Goal: Task Accomplishment & Management: Use online tool/utility

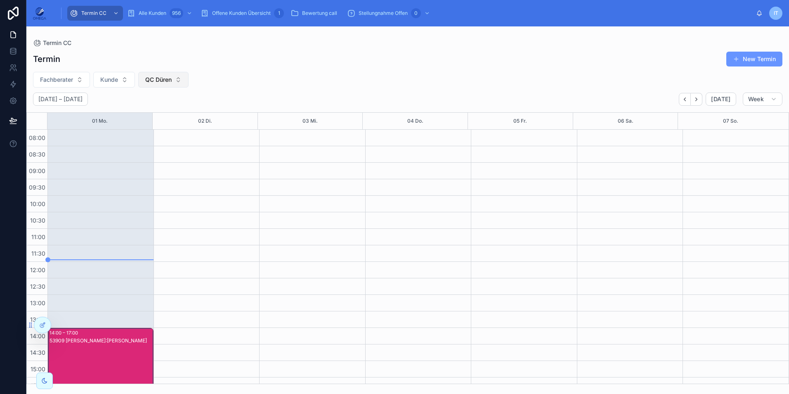
click at [154, 77] on span "QC Düren" at bounding box center [158, 80] width 26 height 8
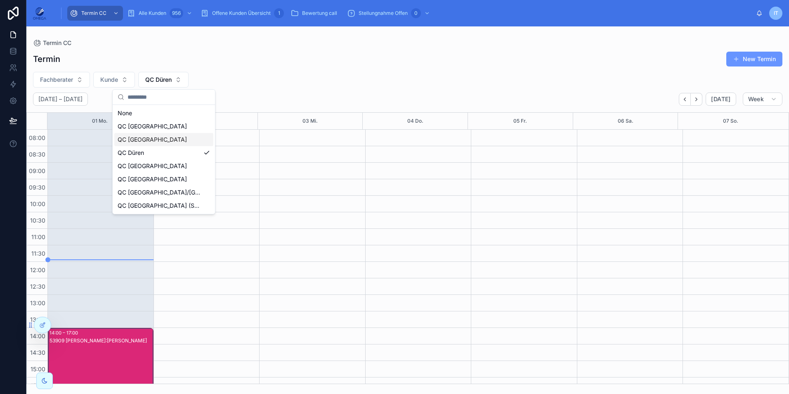
click at [151, 135] on div "QC [GEOGRAPHIC_DATA]" at bounding box center [163, 139] width 99 height 13
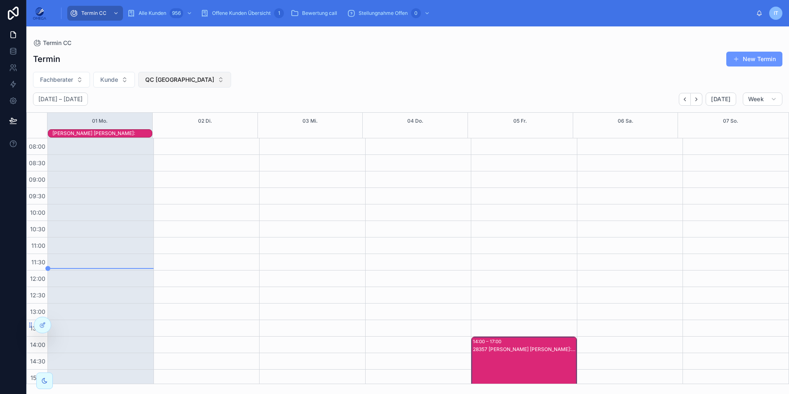
click at [173, 81] on span "QC [GEOGRAPHIC_DATA]" at bounding box center [179, 80] width 69 height 8
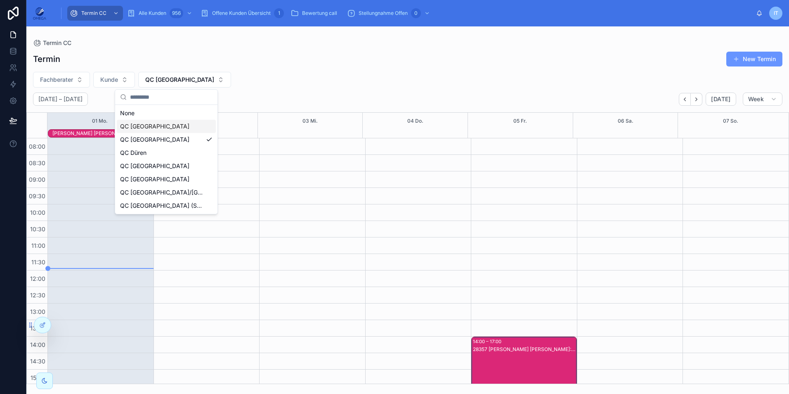
click at [169, 126] on div "QC [GEOGRAPHIC_DATA]" at bounding box center [166, 126] width 99 height 13
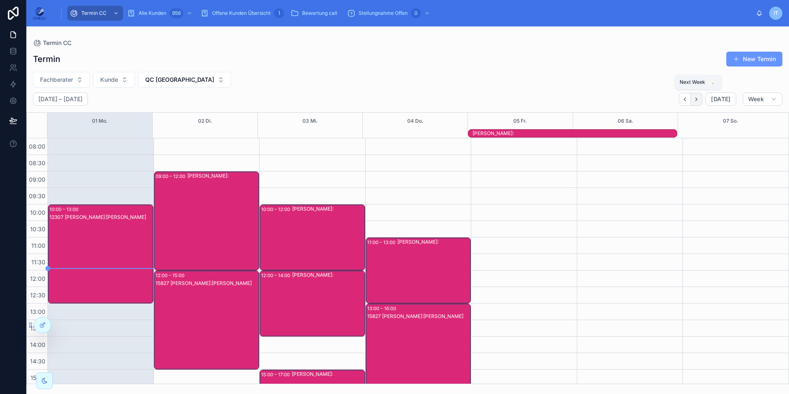
click at [698, 102] on icon "Next" at bounding box center [696, 99] width 6 height 6
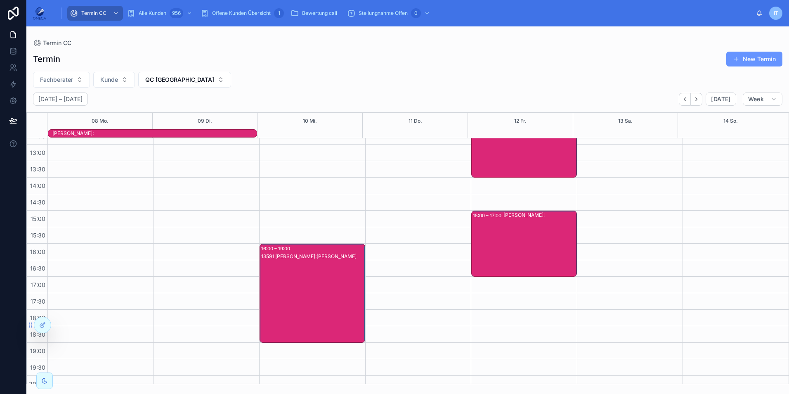
scroll to position [165, 0]
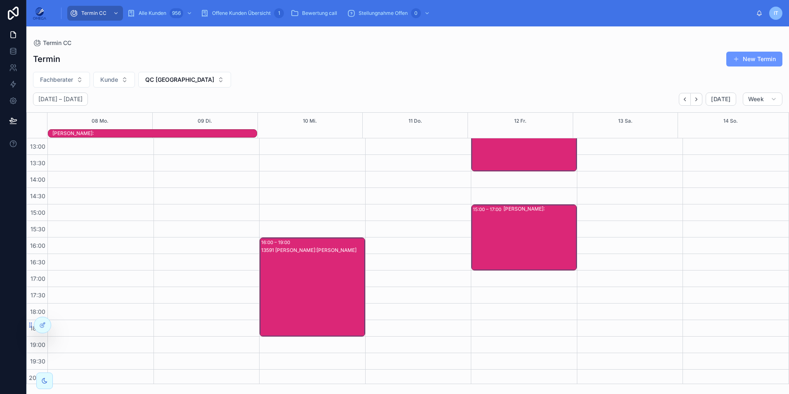
click at [315, 272] on div "13591 [PERSON_NAME]:[PERSON_NAME]" at bounding box center [312, 294] width 103 height 97
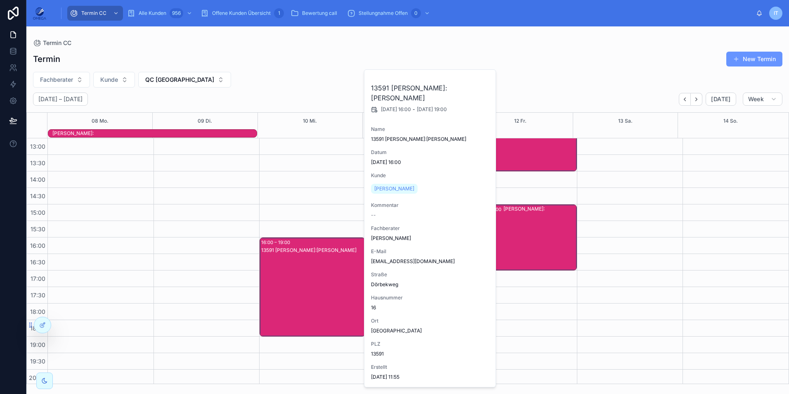
click at [317, 269] on div "13591 [PERSON_NAME]:[PERSON_NAME]" at bounding box center [312, 294] width 103 height 97
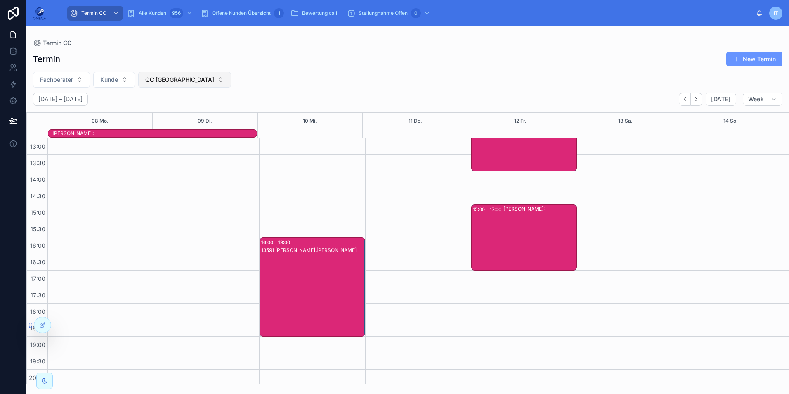
click at [164, 80] on span "QC [GEOGRAPHIC_DATA]" at bounding box center [179, 80] width 69 height 8
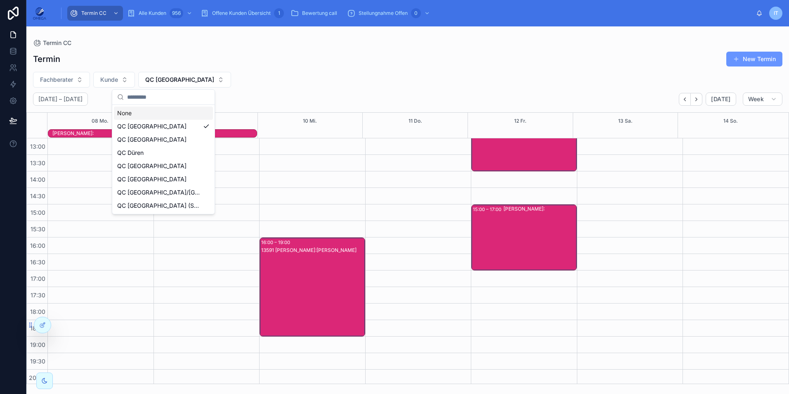
click at [164, 115] on div "None" at bounding box center [163, 112] width 99 height 13
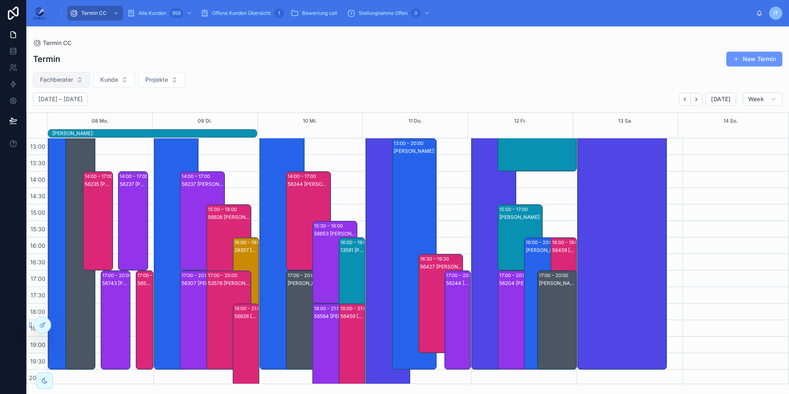
click at [85, 79] on button "Fachberater" at bounding box center [61, 80] width 57 height 16
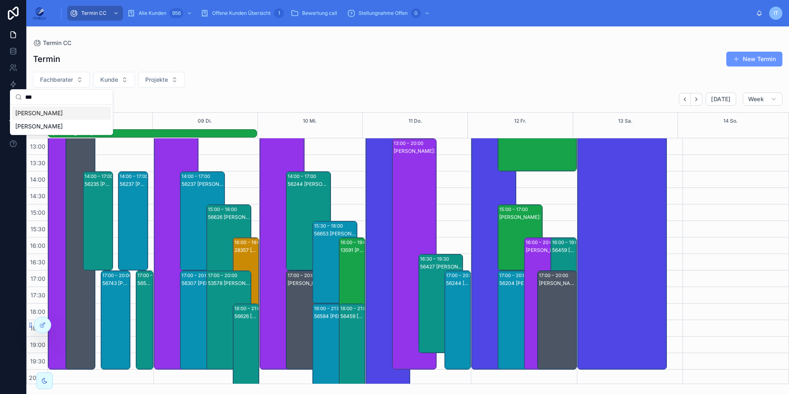
type input "***"
click at [70, 111] on div "[PERSON_NAME]" at bounding box center [61, 112] width 99 height 13
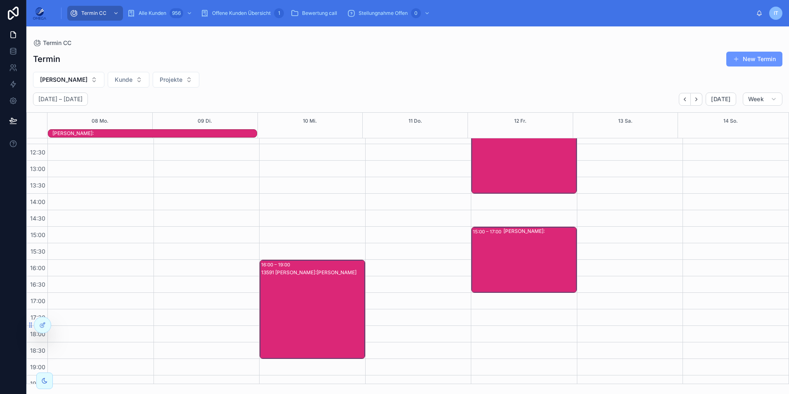
scroll to position [165, 0]
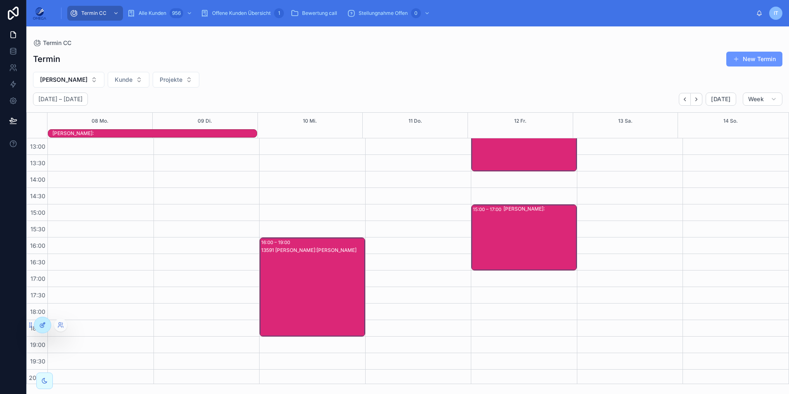
click at [43, 329] on div at bounding box center [42, 325] width 17 height 16
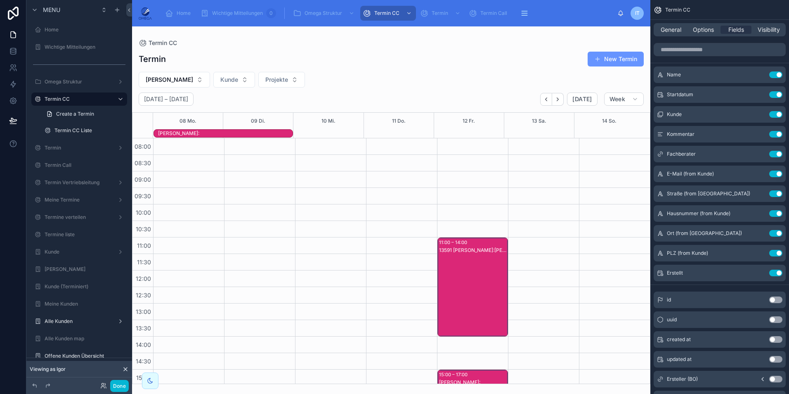
scroll to position [184, 0]
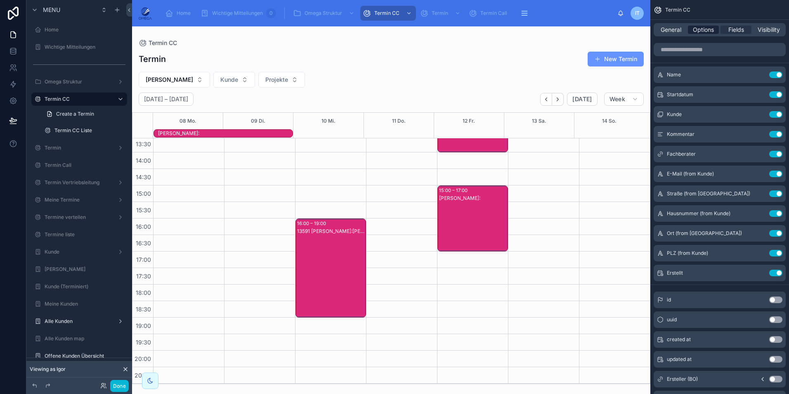
click at [706, 30] on span "Options" at bounding box center [703, 30] width 21 height 8
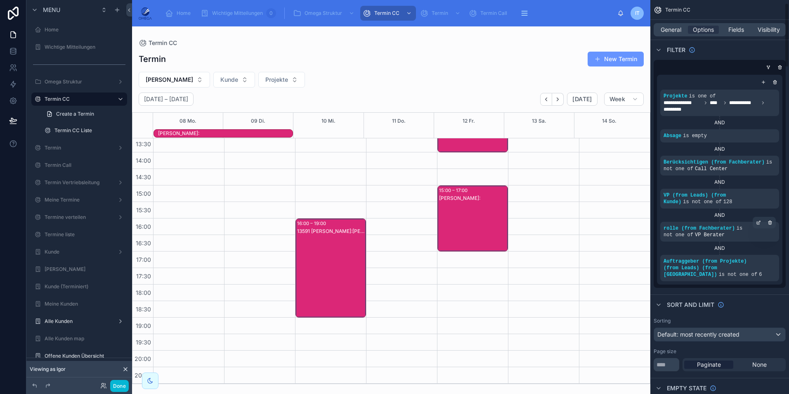
scroll to position [0, 0]
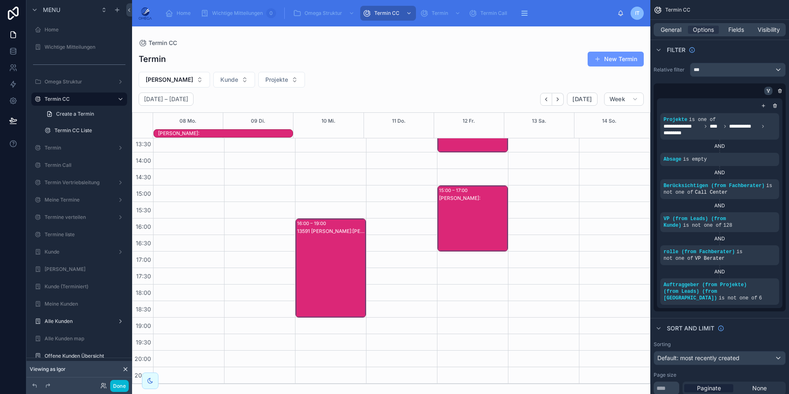
click at [770, 90] on icon "scrollable content" at bounding box center [769, 90] width 2 height 1
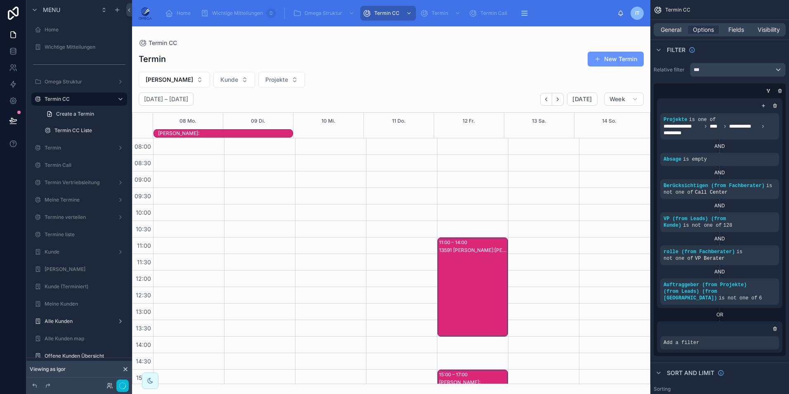
scroll to position [184, 0]
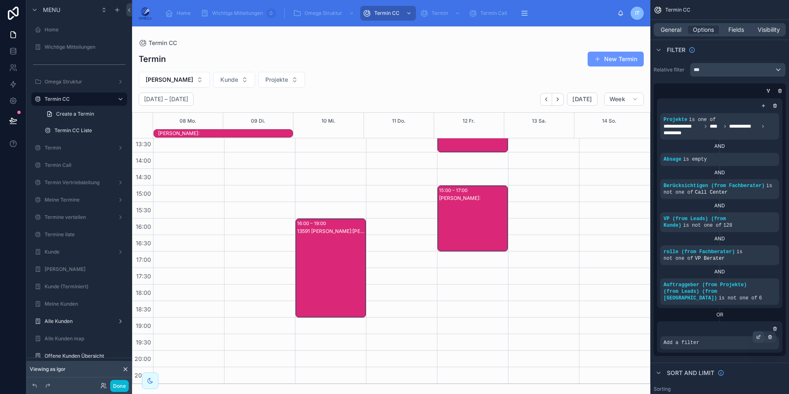
click at [757, 336] on icon "scrollable content" at bounding box center [758, 337] width 3 height 3
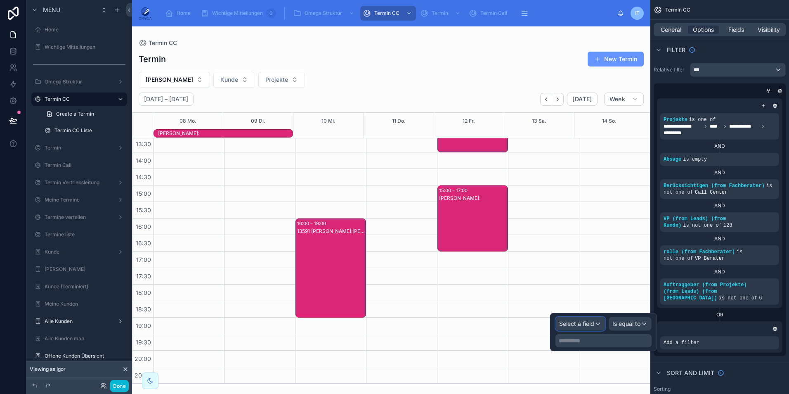
click at [593, 323] on span "Select a field" at bounding box center [576, 323] width 35 height 7
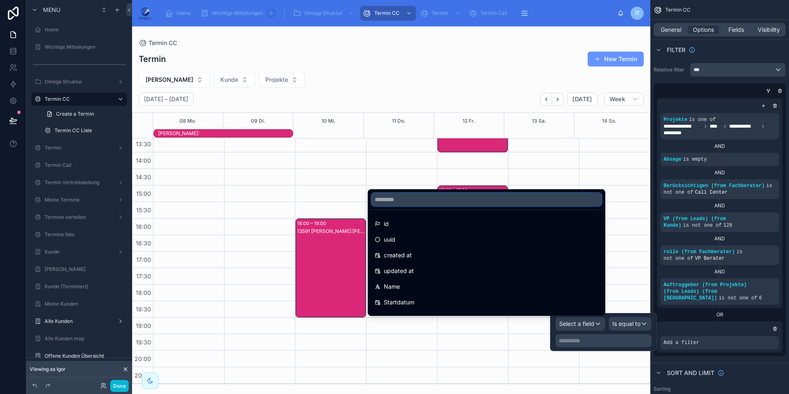
click at [425, 200] on input "text" at bounding box center [486, 199] width 230 height 13
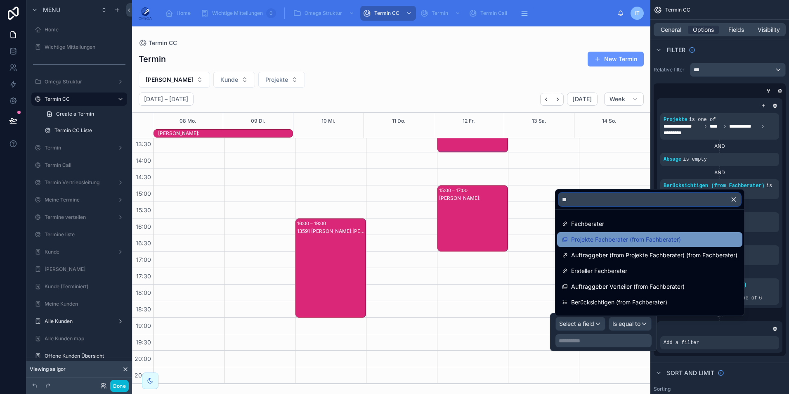
type input "**"
click at [627, 242] on span "Projekte Fachberater (from Fachberater)" at bounding box center [626, 239] width 110 height 10
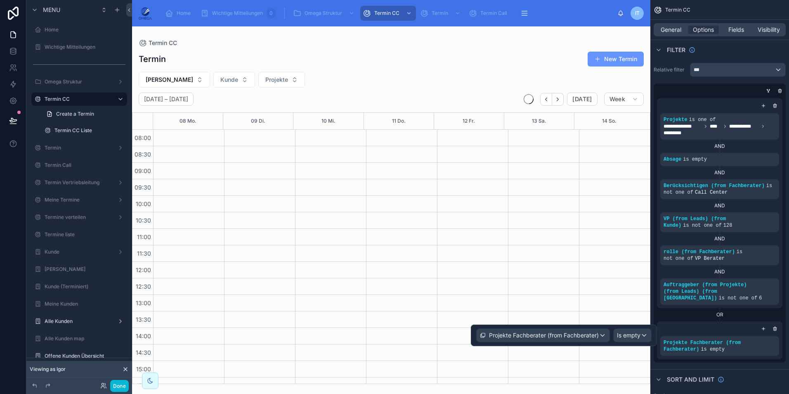
scroll to position [175, 0]
click at [638, 337] on span "Is empty" at bounding box center [629, 335] width 24 height 8
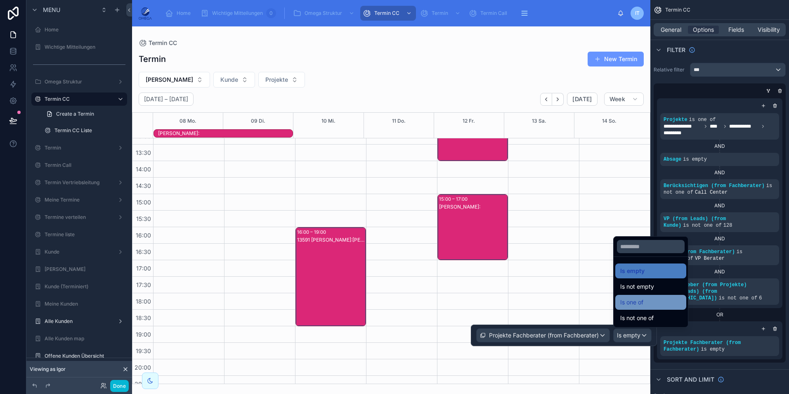
click at [646, 306] on div "Is one of" at bounding box center [650, 302] width 61 height 10
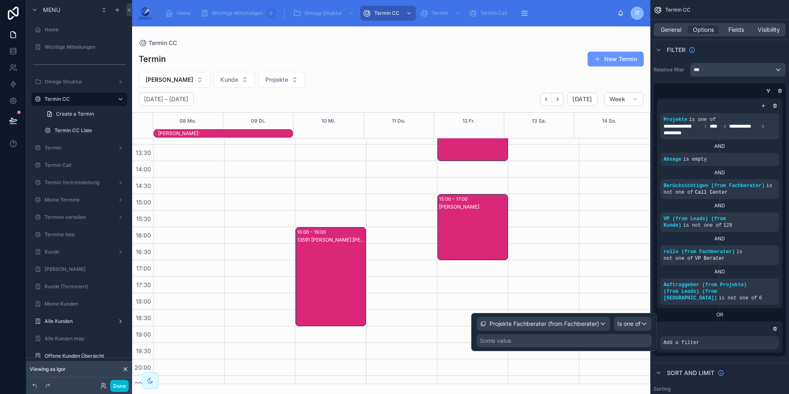
click at [569, 337] on div "Some value" at bounding box center [564, 340] width 175 height 13
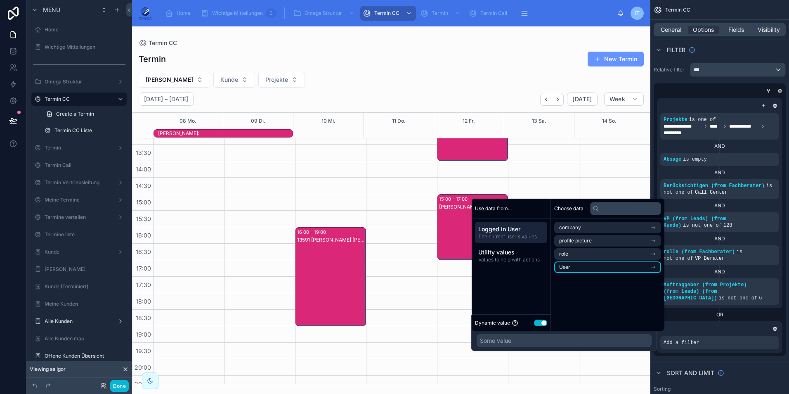
click at [576, 267] on li "User" at bounding box center [607, 267] width 107 height 12
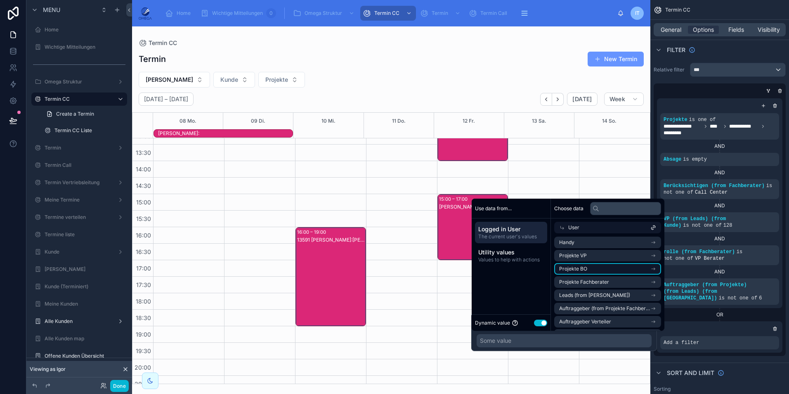
click at [599, 268] on li "Projekte BO" at bounding box center [607, 269] width 107 height 12
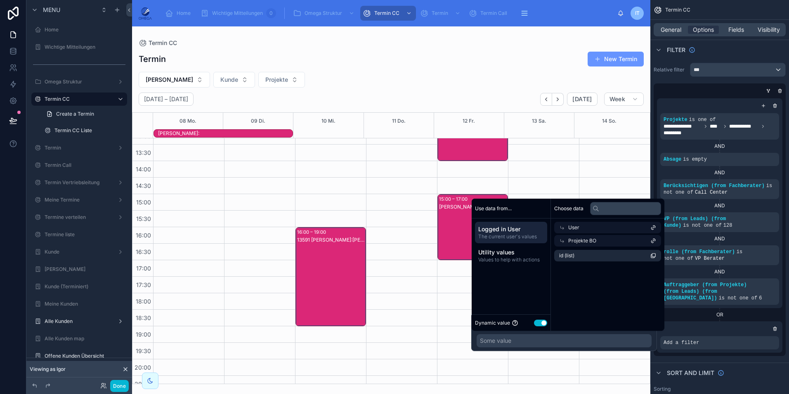
click at [585, 257] on li "id (list)" at bounding box center [607, 256] width 107 height 12
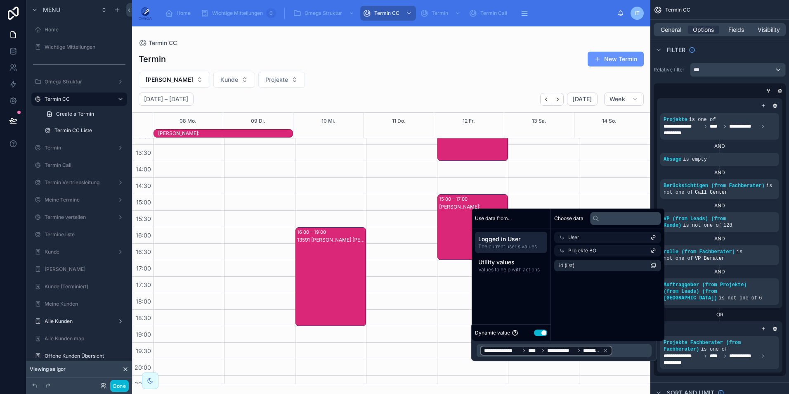
click at [695, 313] on div "OR" at bounding box center [719, 314] width 125 height 13
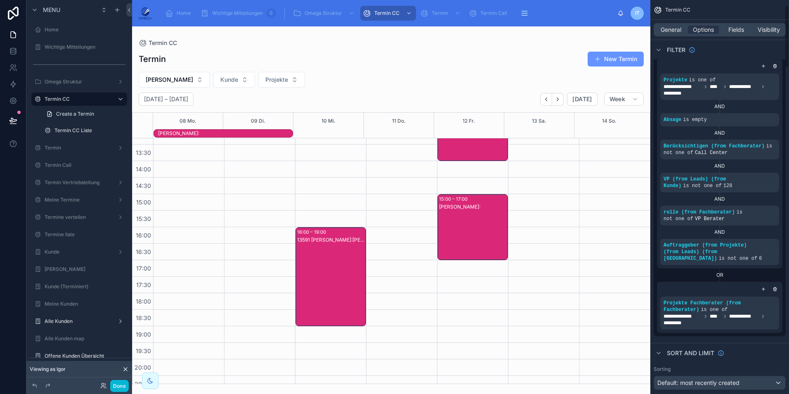
scroll to position [41, 0]
click at [759, 292] on div "scrollable content" at bounding box center [759, 296] width 12 height 12
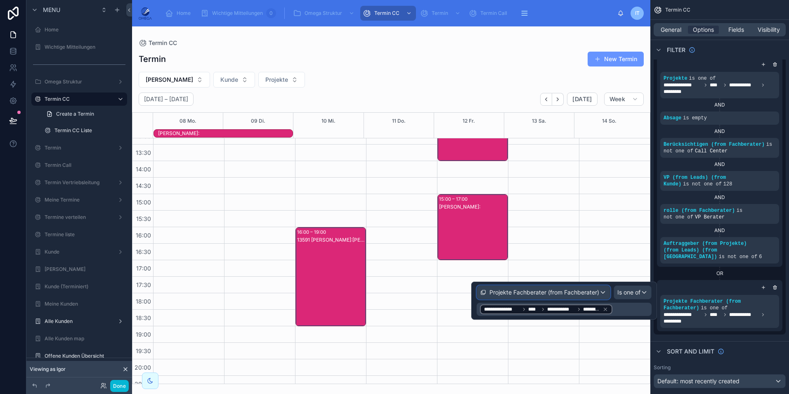
click at [587, 290] on span "Projekte Fachberater (from Fachberater)" at bounding box center [545, 292] width 110 height 8
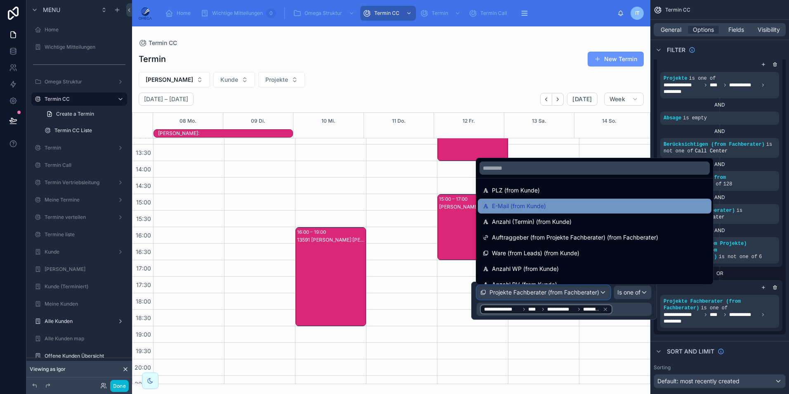
scroll to position [206, 0]
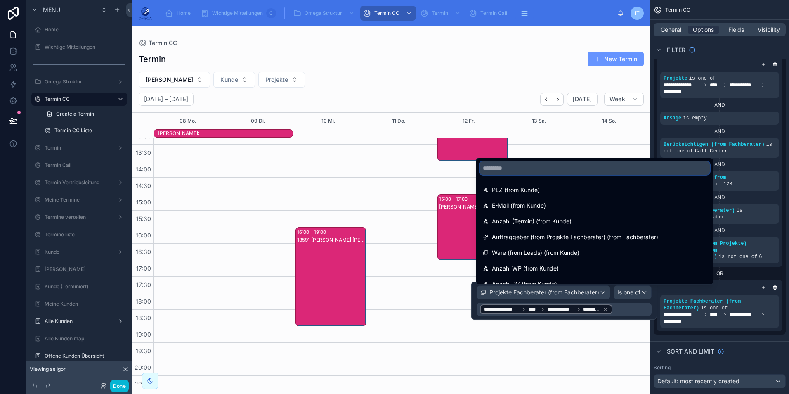
click at [529, 172] on input "text" at bounding box center [595, 167] width 230 height 13
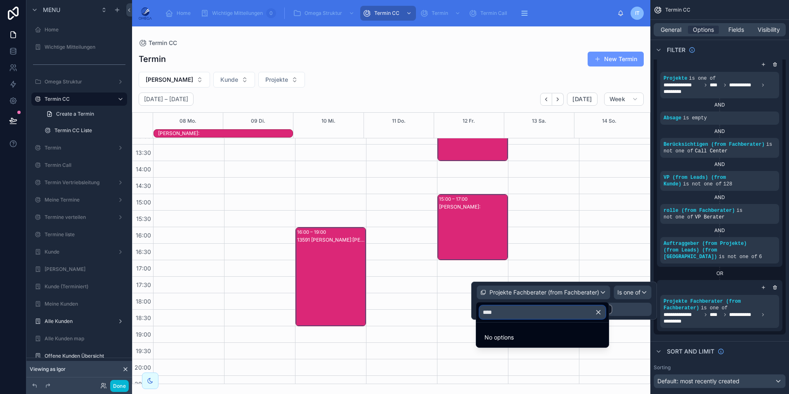
scroll to position [0, 0]
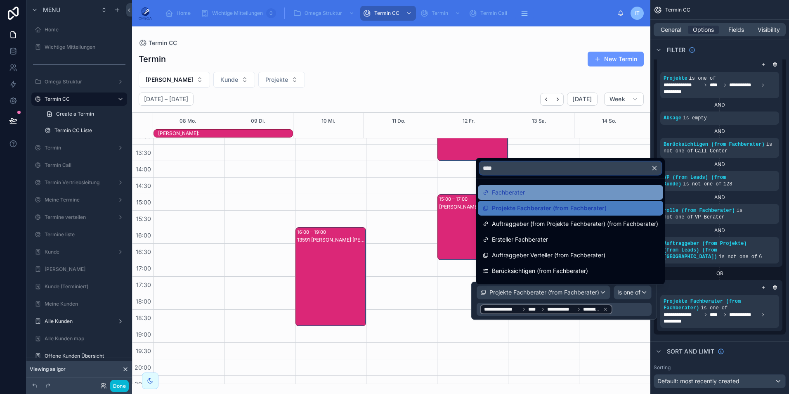
type input "****"
click at [535, 193] on div "Fachberater" at bounding box center [570, 192] width 175 height 10
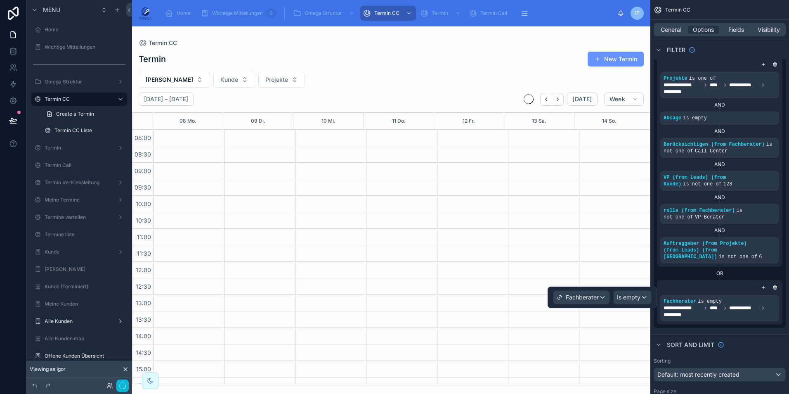
scroll to position [175, 0]
click at [625, 297] on span "Is empty" at bounding box center [629, 297] width 24 height 8
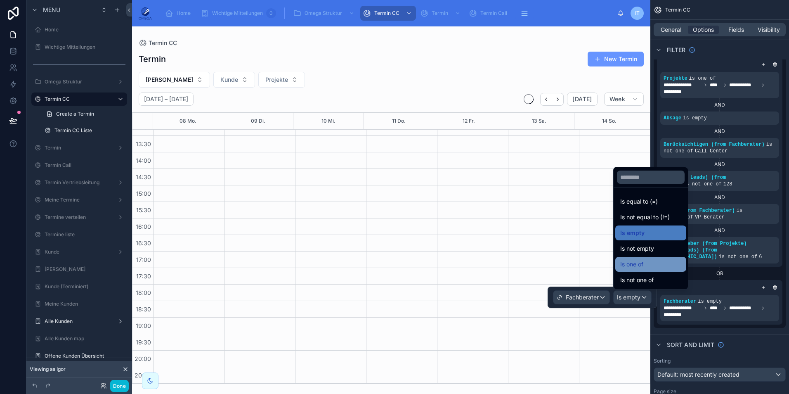
click at [643, 268] on span "Is one of" at bounding box center [631, 264] width 23 height 10
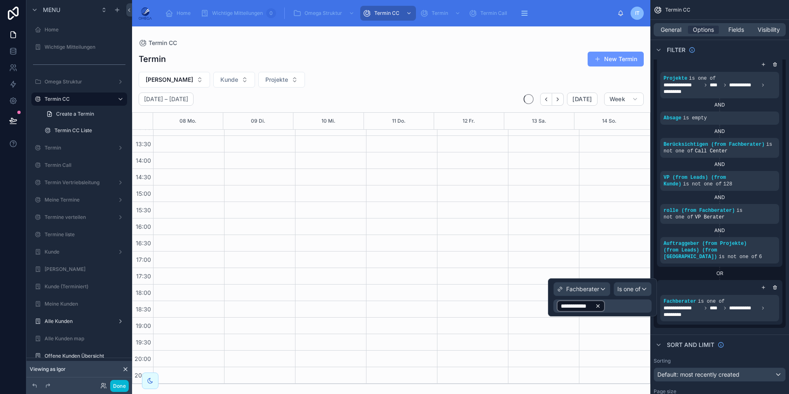
click at [599, 306] on icon at bounding box center [598, 306] width 6 height 6
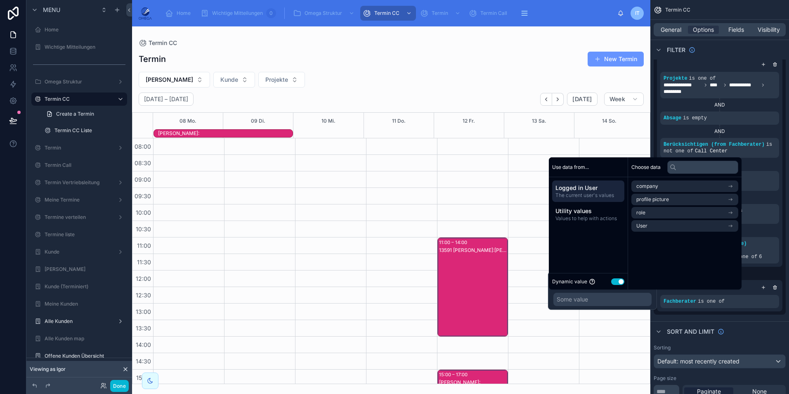
scroll to position [184, 0]
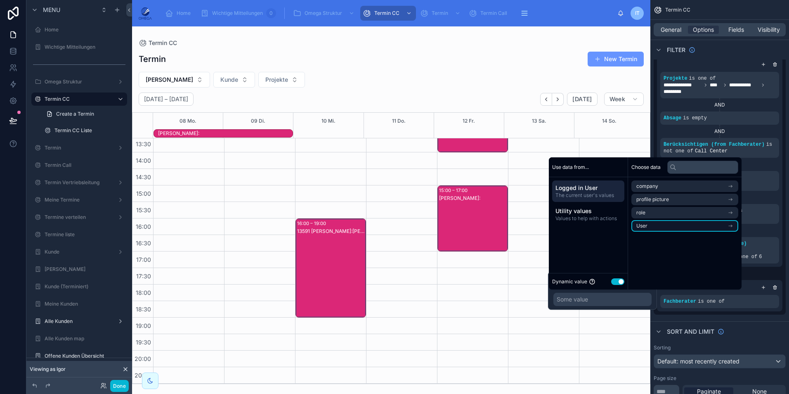
click at [665, 229] on li "User" at bounding box center [685, 226] width 107 height 12
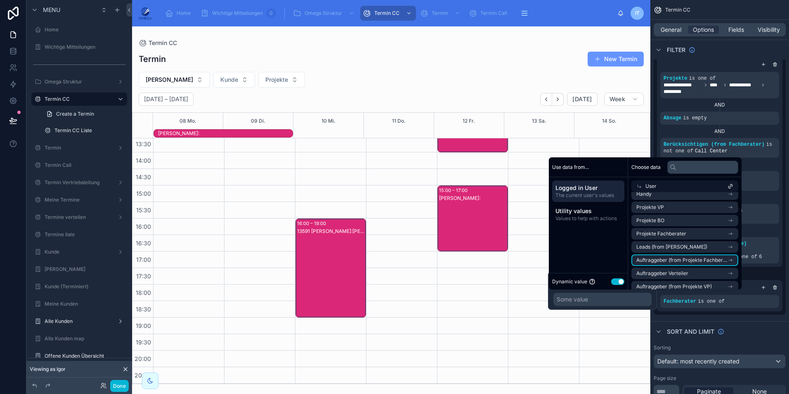
scroll to position [0, 0]
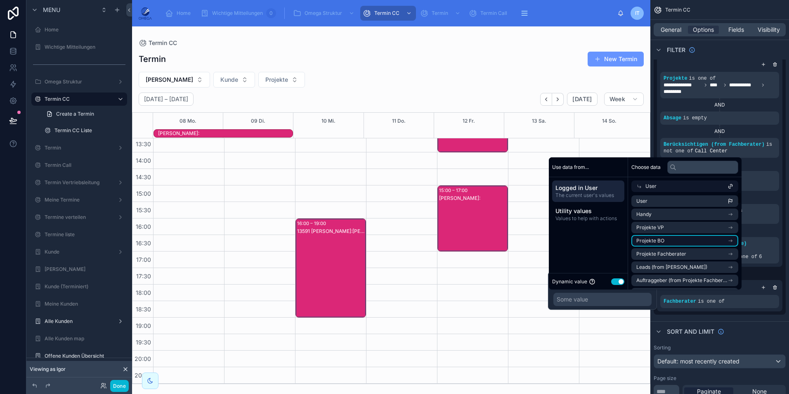
click at [677, 242] on li "Projekte BO" at bounding box center [685, 241] width 107 height 12
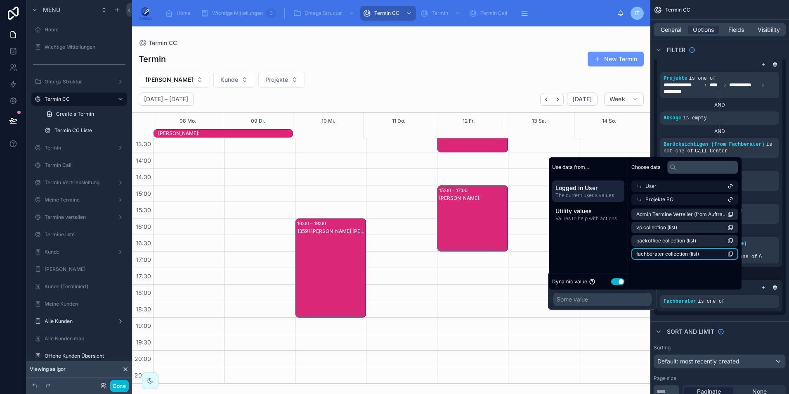
click at [704, 253] on li "fachberater collection (list)" at bounding box center [685, 254] width 107 height 12
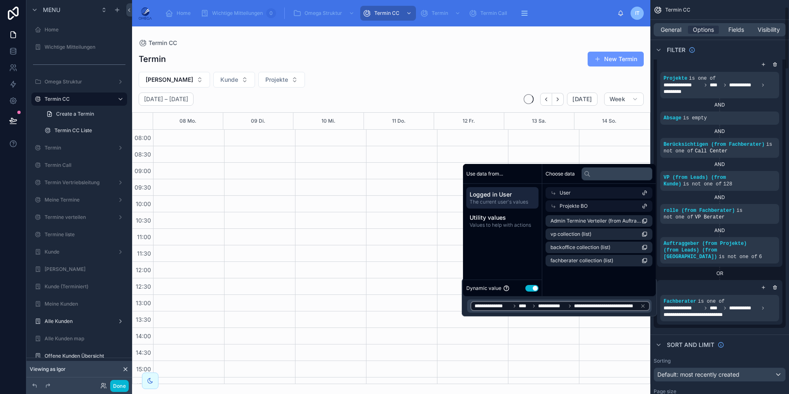
scroll to position [175, 0]
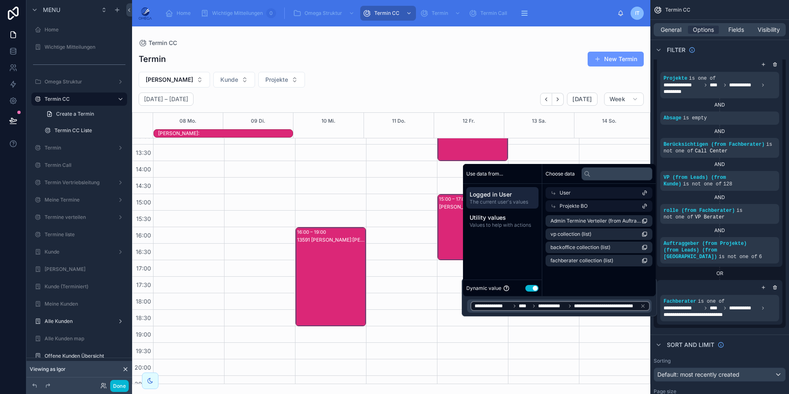
click at [748, 334] on div "Sort And Limit" at bounding box center [720, 344] width 139 height 20
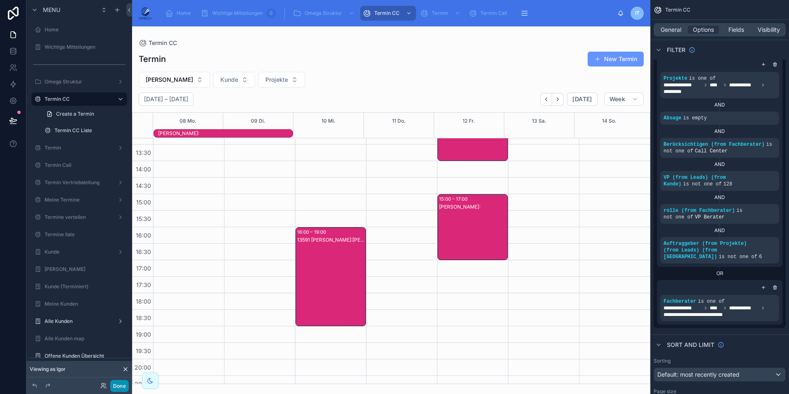
click at [121, 386] on button "Done" at bounding box center [119, 386] width 19 height 12
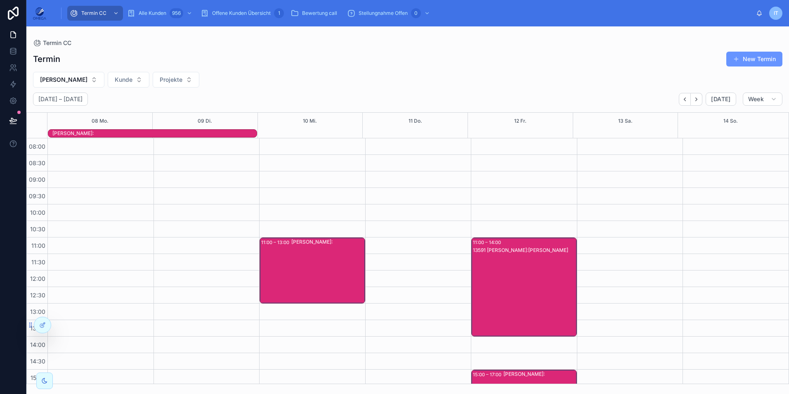
scroll to position [184, 0]
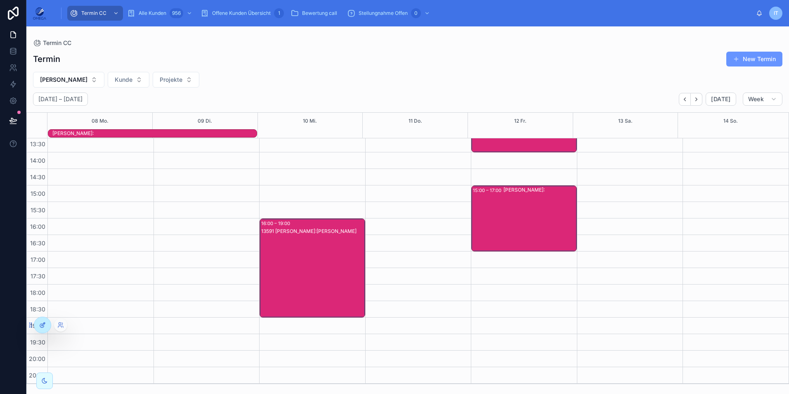
click at [45, 324] on icon at bounding box center [42, 325] width 7 height 7
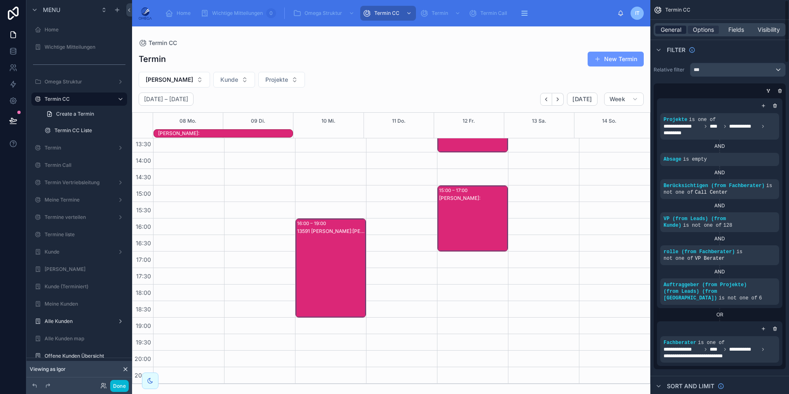
click at [682, 30] on div "General" at bounding box center [670, 30] width 31 height 8
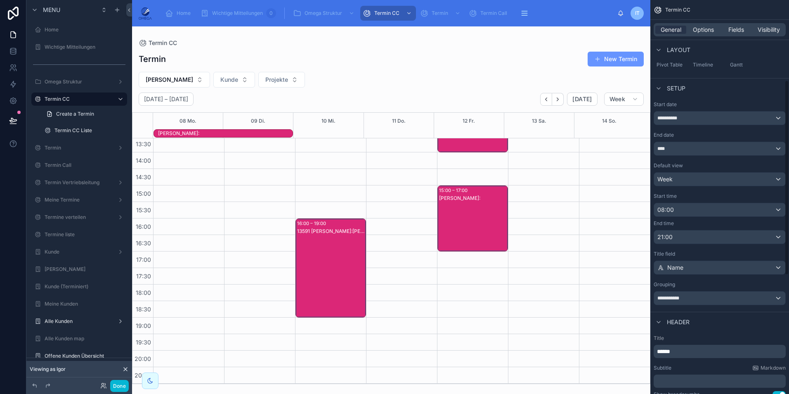
scroll to position [165, 0]
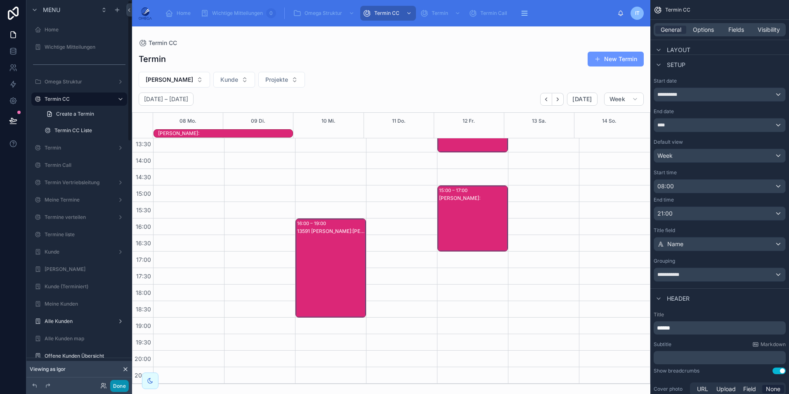
click at [123, 388] on button "Done" at bounding box center [119, 386] width 19 height 12
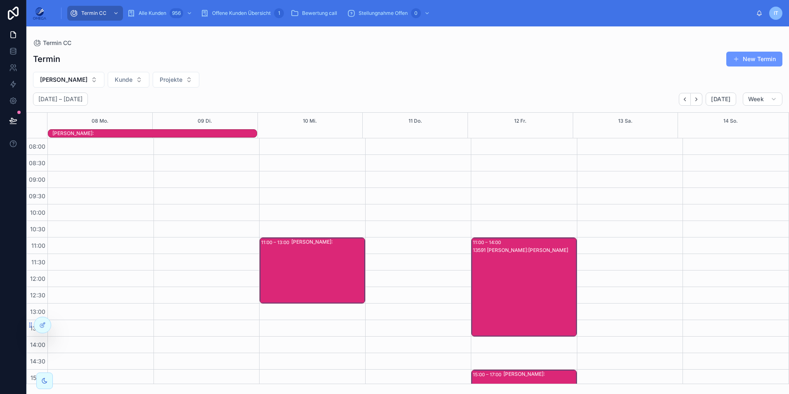
scroll to position [184, 0]
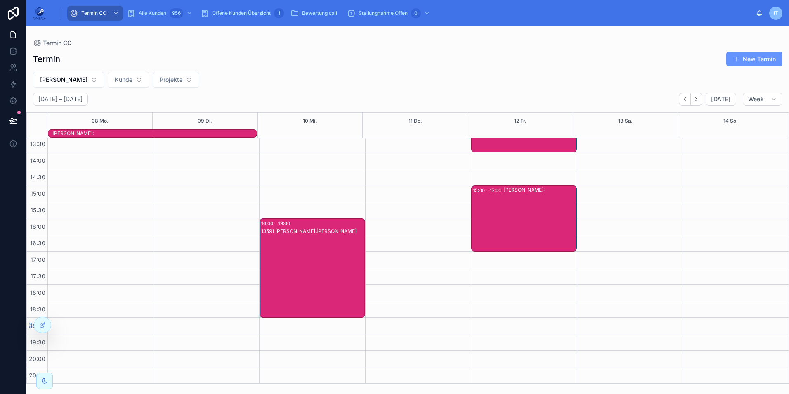
click at [534, 225] on div "[PERSON_NAME]:" at bounding box center [540, 218] width 73 height 64
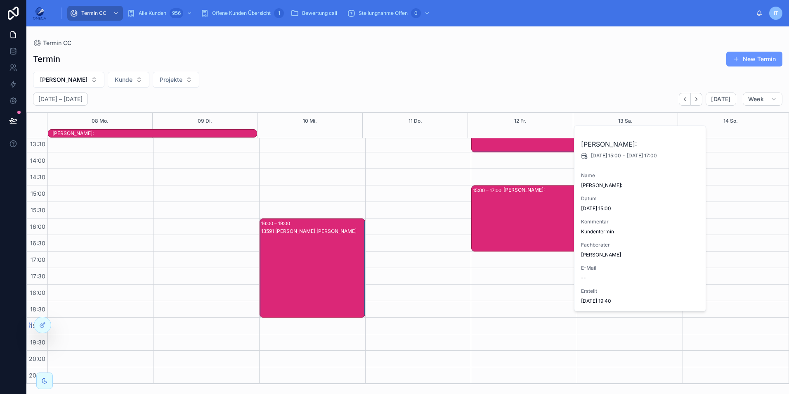
click at [534, 225] on div "[PERSON_NAME]:" at bounding box center [540, 218] width 73 height 64
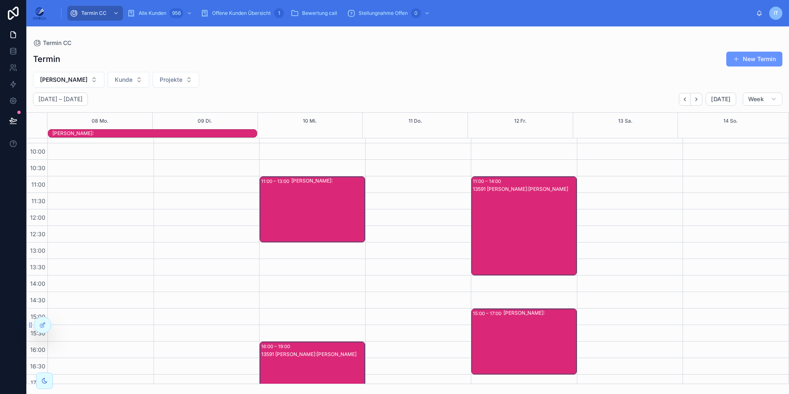
scroll to position [60, 0]
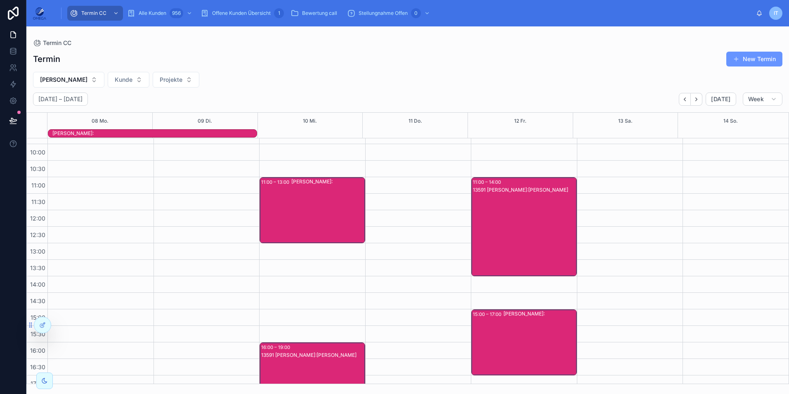
click at [525, 219] on div "13591 [PERSON_NAME]:[PERSON_NAME]" at bounding box center [524, 234] width 103 height 97
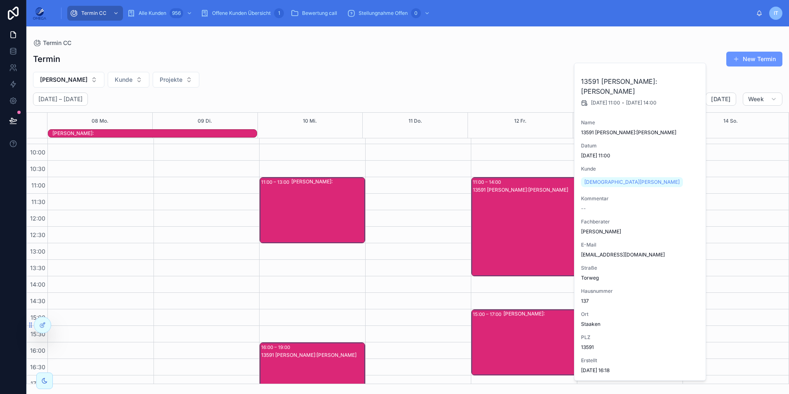
click at [525, 219] on div "13591 [PERSON_NAME]:[PERSON_NAME]" at bounding box center [524, 234] width 103 height 97
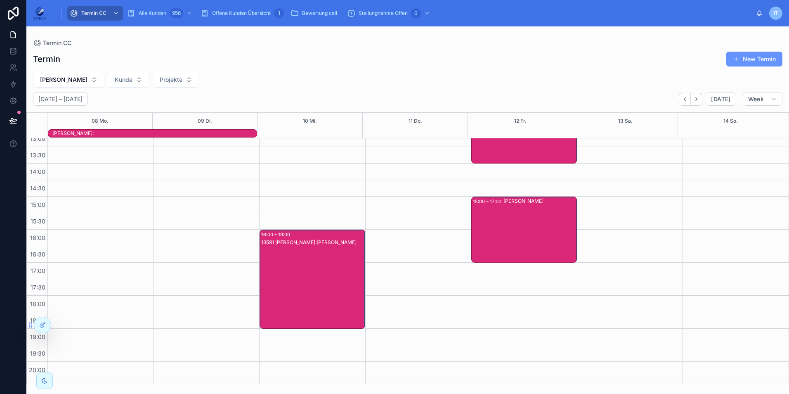
scroll to position [184, 0]
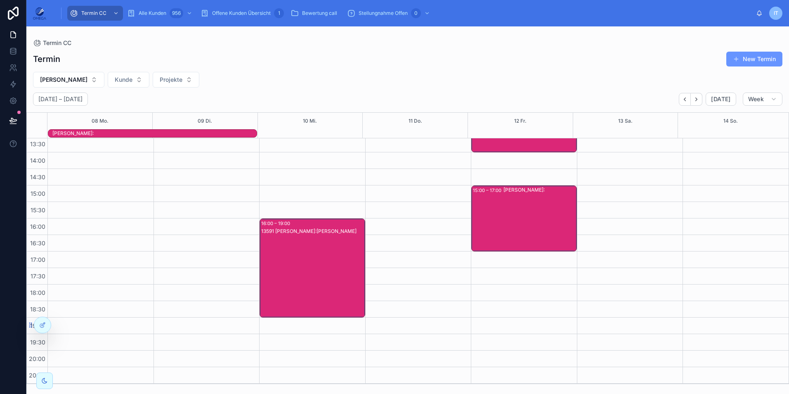
click at [520, 213] on div "[PERSON_NAME]:" at bounding box center [540, 218] width 73 height 64
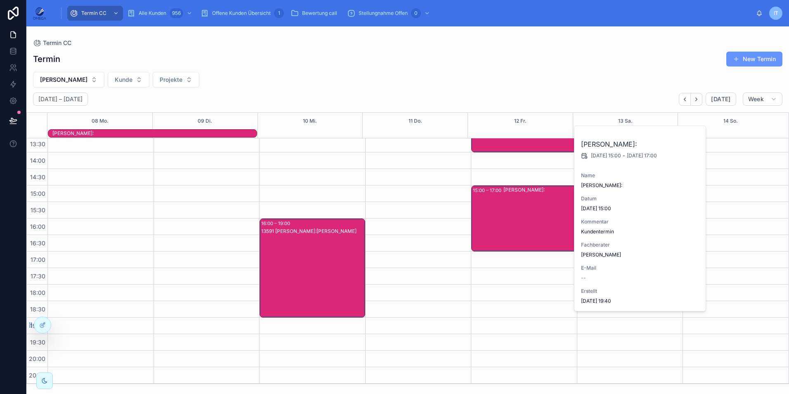
click at [485, 79] on div "[PERSON_NAME] Projekte" at bounding box center [407, 80] width 763 height 16
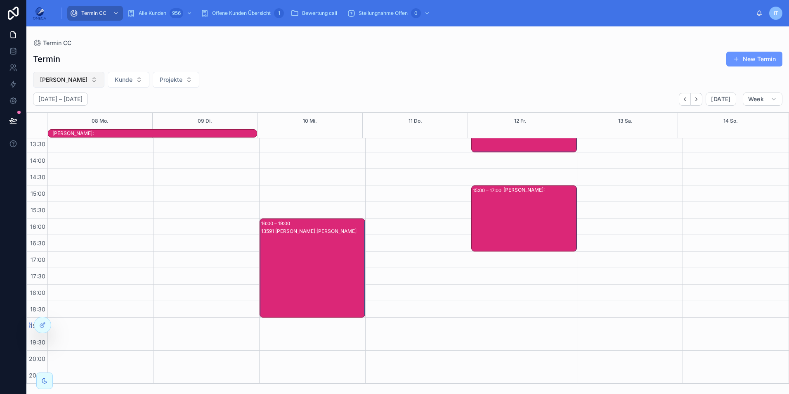
click at [92, 84] on button "[PERSON_NAME]" at bounding box center [68, 80] width 71 height 16
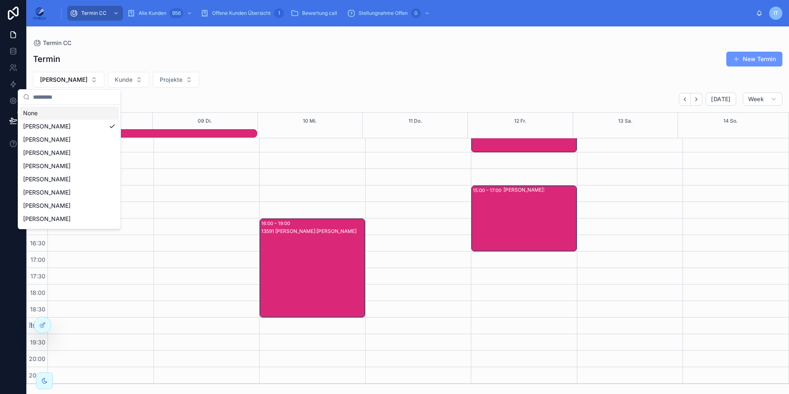
click at [75, 117] on div "None" at bounding box center [69, 112] width 99 height 13
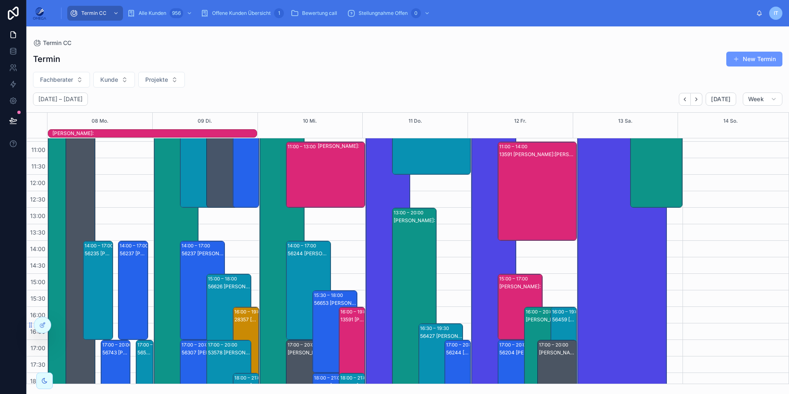
scroll to position [60, 0]
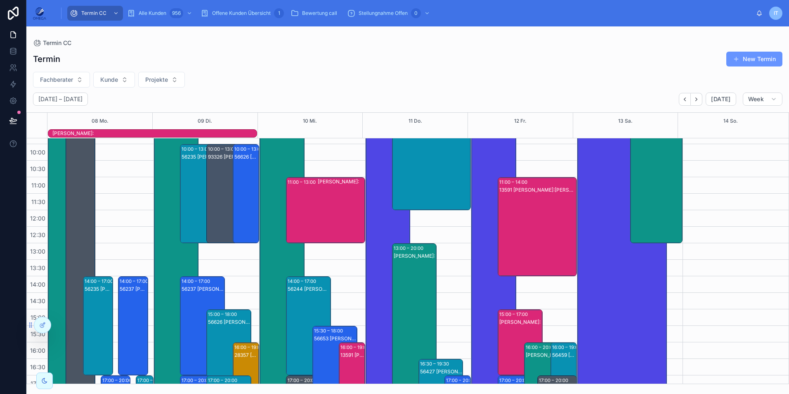
click at [318, 224] on div "[PERSON_NAME]:" at bounding box center [341, 210] width 47 height 64
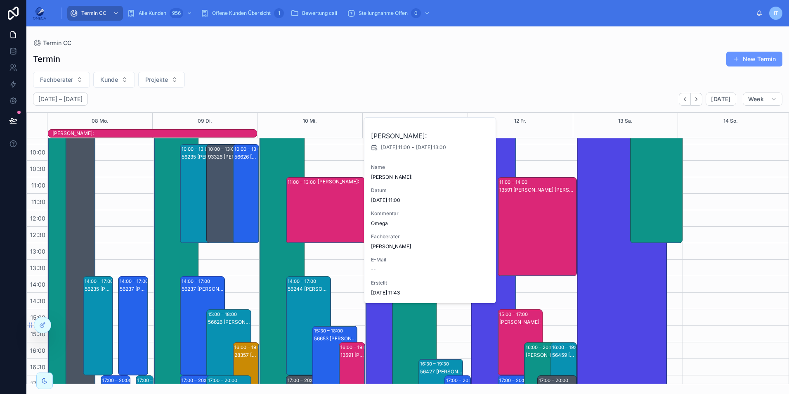
click at [318, 224] on div "[PERSON_NAME]:" at bounding box center [341, 210] width 47 height 64
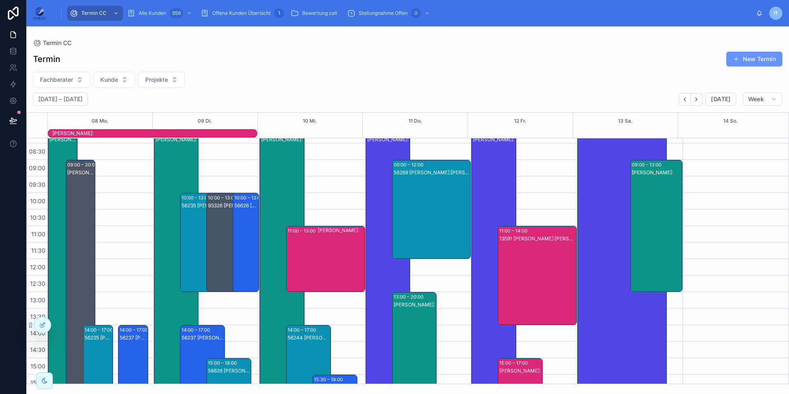
scroll to position [0, 0]
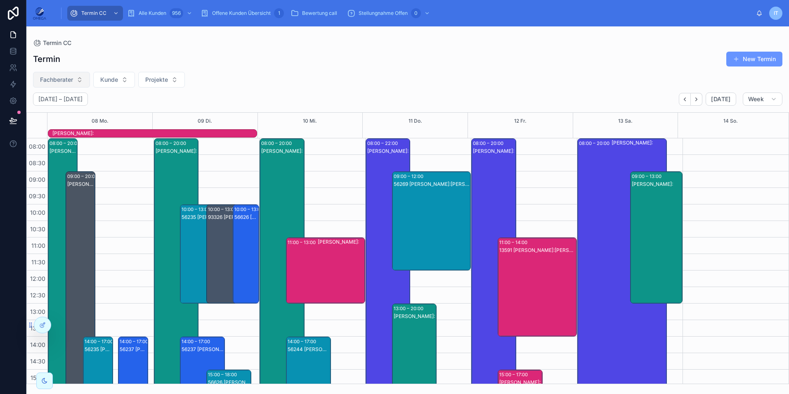
click at [81, 80] on button "Fachberater" at bounding box center [61, 80] width 57 height 16
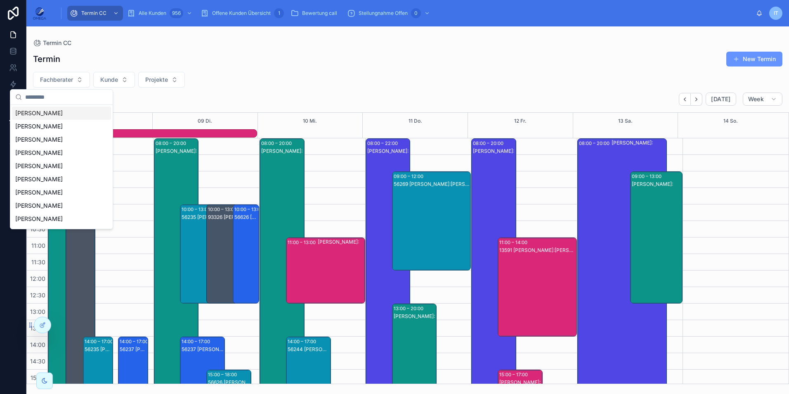
click at [55, 115] on span "[PERSON_NAME]" at bounding box center [38, 113] width 47 height 8
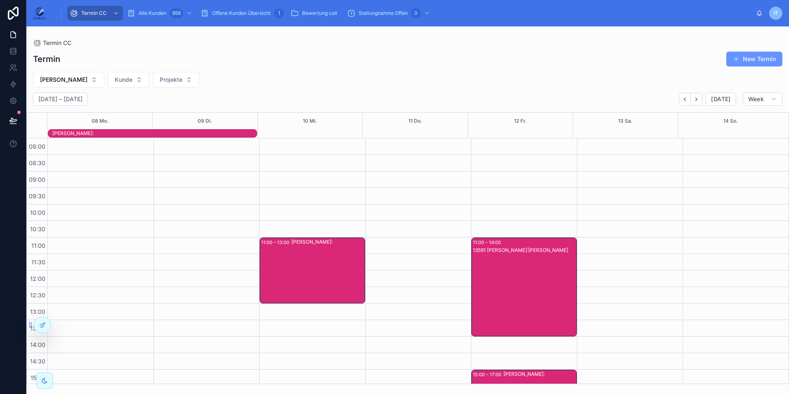
click at [336, 267] on div "[PERSON_NAME]:" at bounding box center [327, 270] width 73 height 64
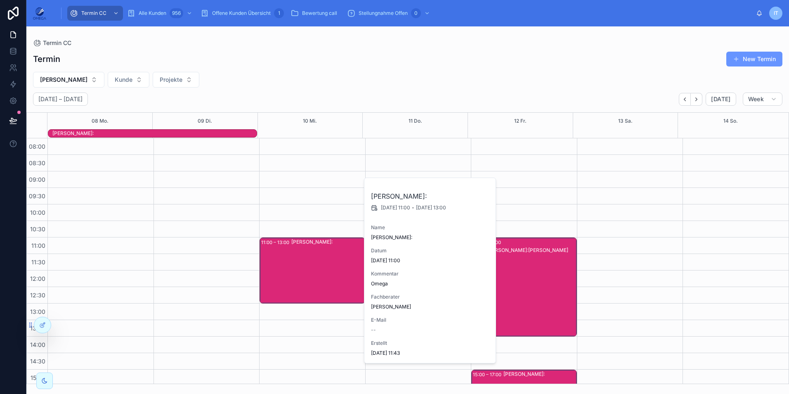
click at [336, 267] on div "[PERSON_NAME]:" at bounding box center [327, 270] width 73 height 64
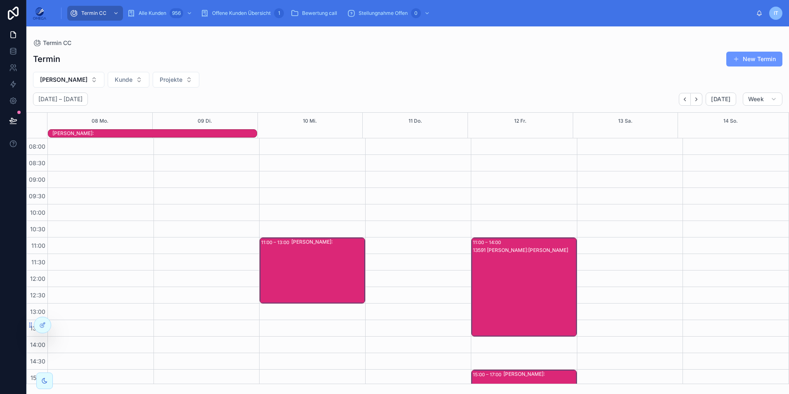
click at [350, 68] on div "Termin New Termin [PERSON_NAME] Projekte [DATE] – [DATE] [DATE] Week 08 Mo. 09 …" at bounding box center [407, 215] width 763 height 338
click at [398, 69] on div "Termin New Termin [PERSON_NAME] Projekte [DATE] – [DATE] [DATE] Week 08 Mo. 09 …" at bounding box center [407, 215] width 763 height 338
click at [686, 99] on icon "Back" at bounding box center [685, 99] width 6 height 6
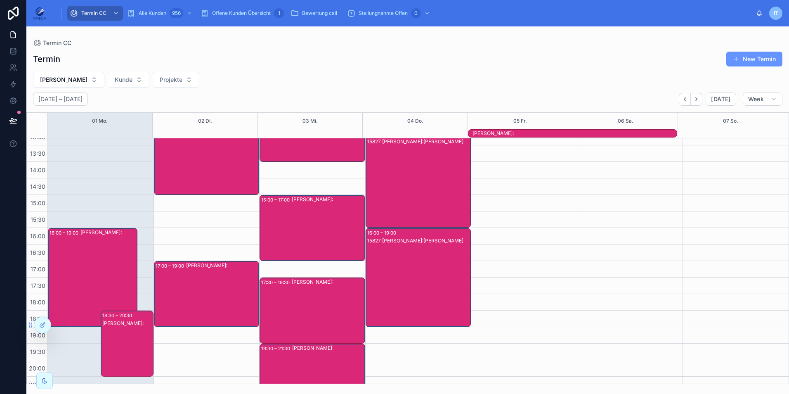
scroll to position [184, 0]
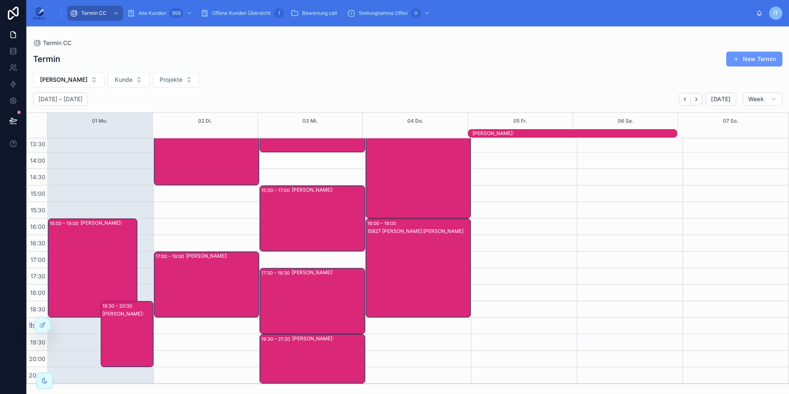
click at [102, 267] on div "[PERSON_NAME]:" at bounding box center [108, 267] width 56 height 97
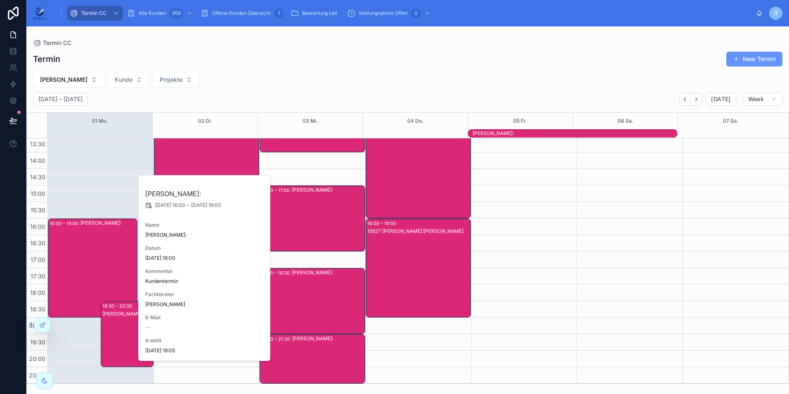
click at [111, 332] on div "[PERSON_NAME]:" at bounding box center [127, 342] width 50 height 64
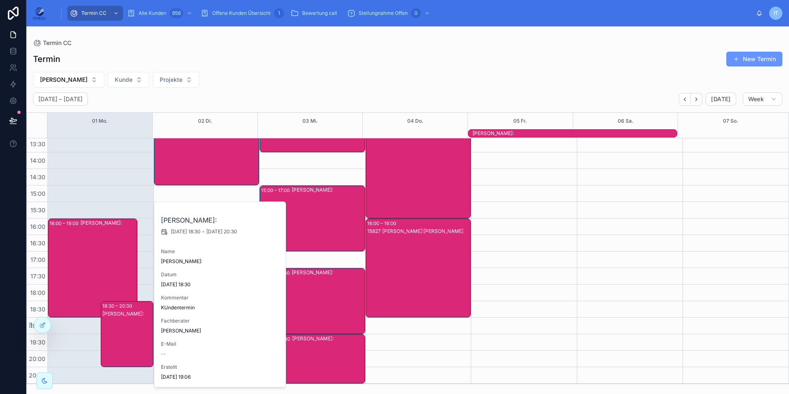
click at [96, 254] on div "[PERSON_NAME]:" at bounding box center [108, 267] width 56 height 97
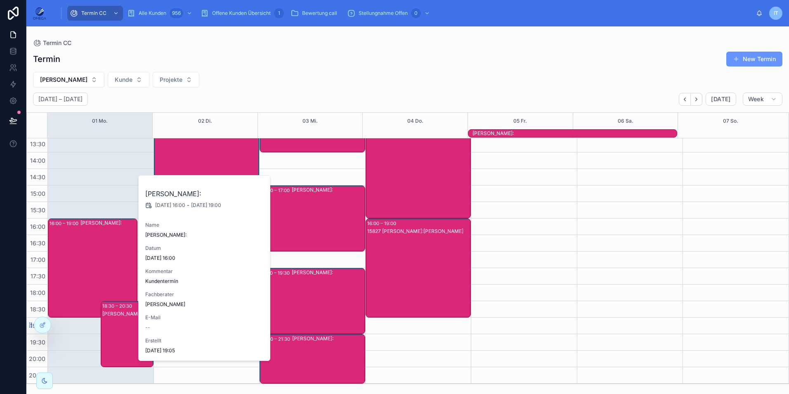
click at [293, 83] on div "[PERSON_NAME] Projekte" at bounding box center [407, 80] width 763 height 16
